Goal: Find specific page/section: Find specific page/section

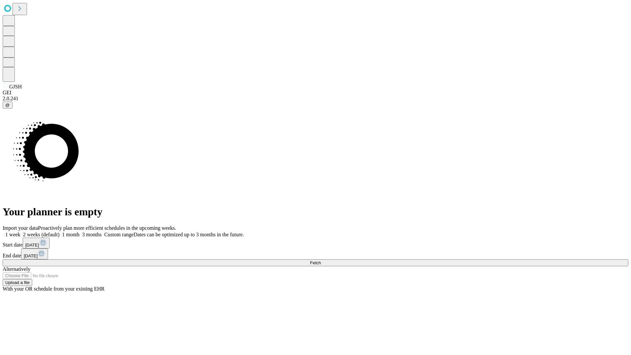
click at [321, 260] on span "Fetch" at bounding box center [315, 262] width 11 height 5
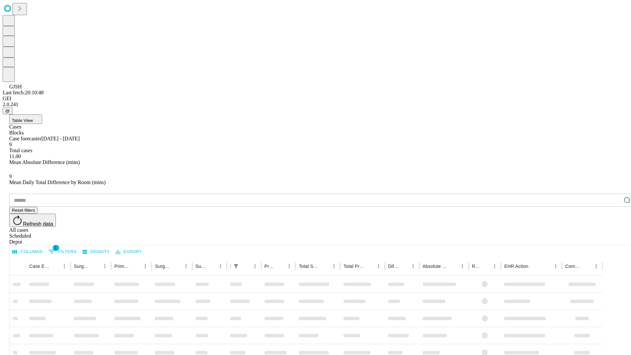
click at [614, 239] on div "Depot" at bounding box center [322, 242] width 626 height 6
